Goal: Information Seeking & Learning: Learn about a topic

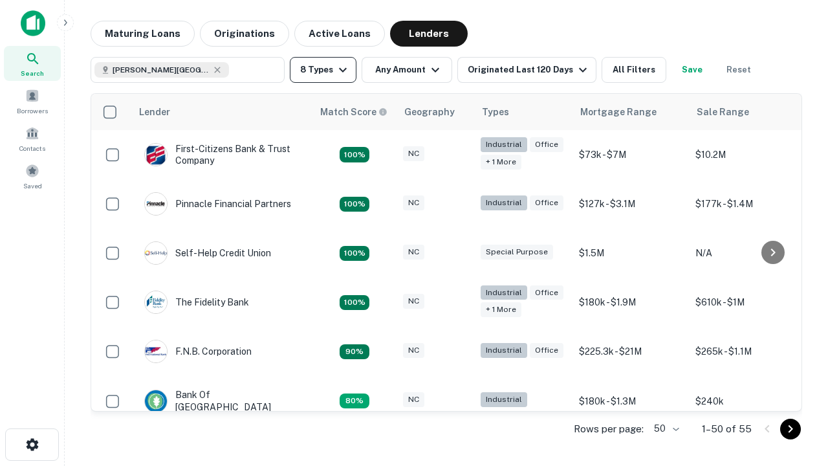
click at [323, 70] on button "8 Types" at bounding box center [323, 70] width 67 height 26
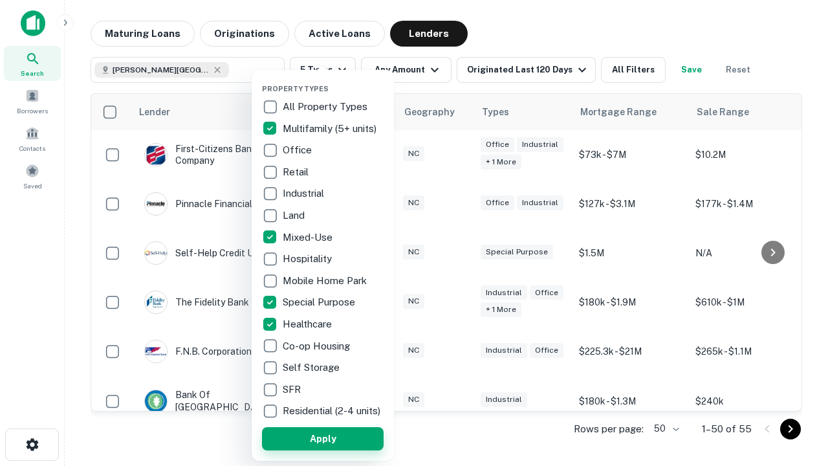
click at [323, 438] on button "Apply" at bounding box center [323, 438] width 122 height 23
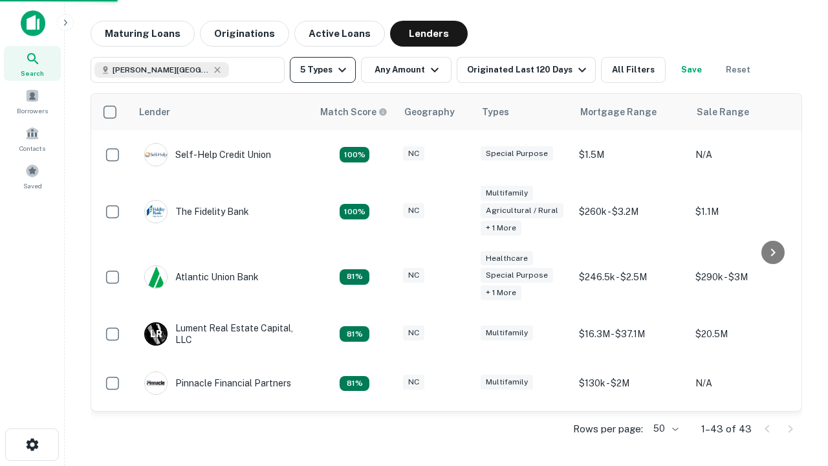
click at [323, 70] on button "5 Types" at bounding box center [323, 70] width 66 height 26
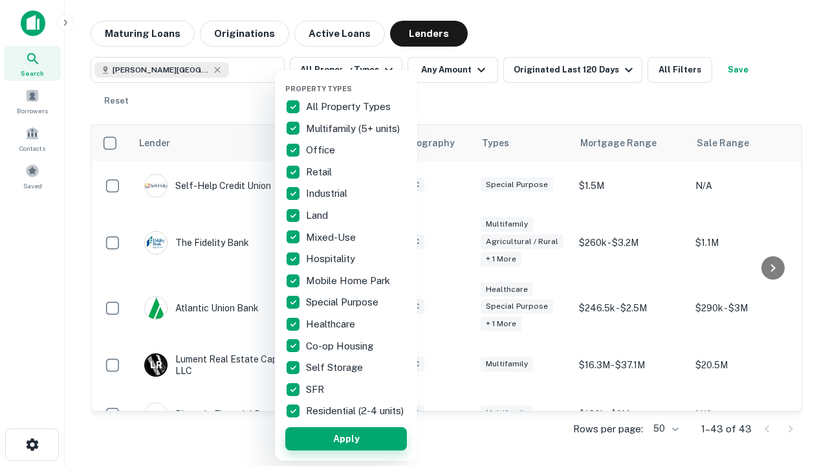
click at [346, 438] on button "Apply" at bounding box center [346, 438] width 122 height 23
